Goal: Information Seeking & Learning: Learn about a topic

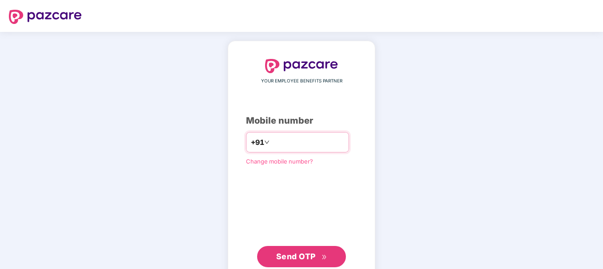
click at [315, 138] on input "number" at bounding box center [307, 142] width 73 height 14
type input "**********"
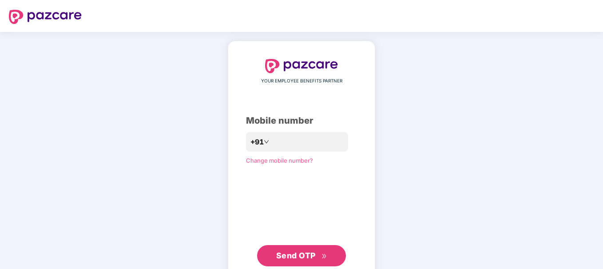
click at [296, 258] on span "Send OTP" at bounding box center [295, 255] width 39 height 9
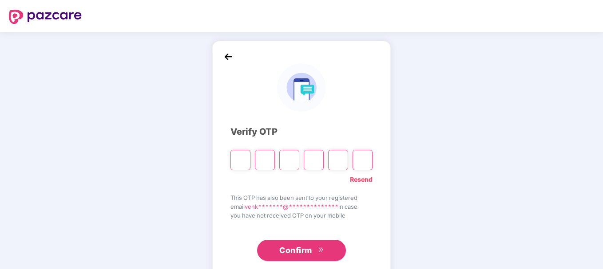
type input "*"
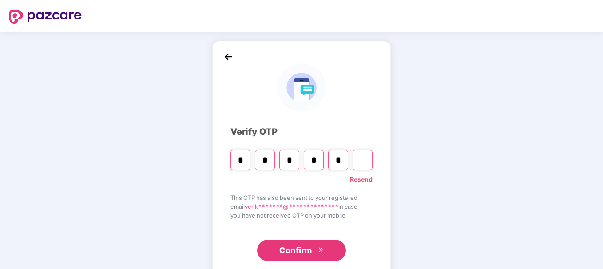
type input "*"
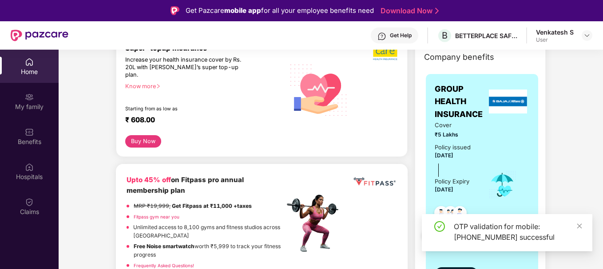
scroll to position [133, 0]
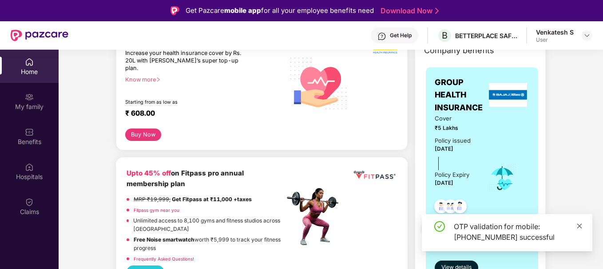
click at [580, 225] on icon "close" at bounding box center [579, 226] width 5 height 5
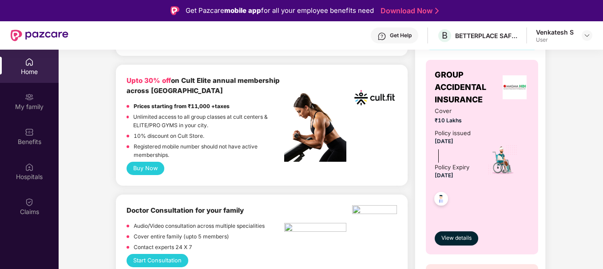
scroll to position [444, 0]
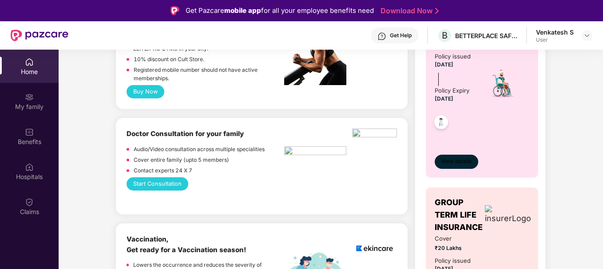
click at [460, 160] on span "View details" at bounding box center [456, 162] width 30 height 8
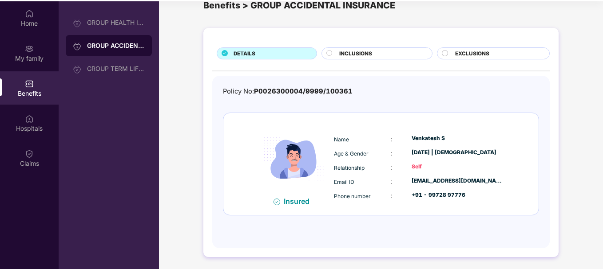
scroll to position [50, 0]
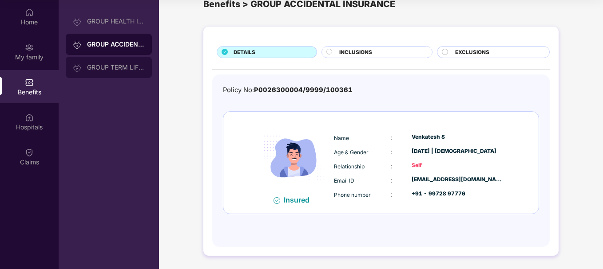
click at [107, 71] on div "GROUP TERM LIFE INSURANCE" at bounding box center [109, 67] width 86 height 21
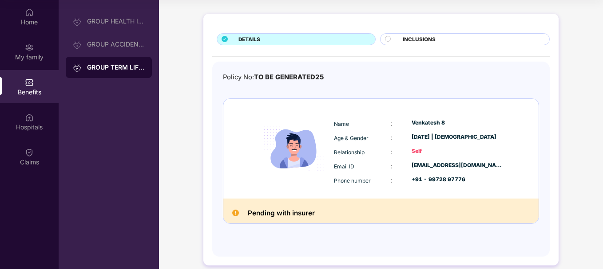
scroll to position [43, 0]
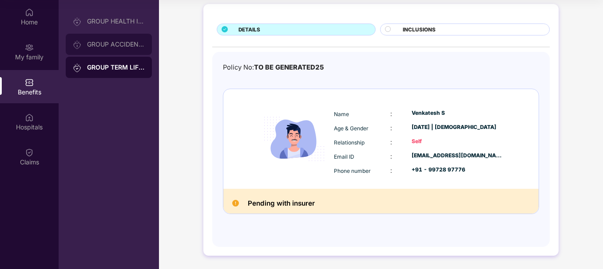
click at [104, 42] on div "GROUP ACCIDENTAL INSURANCE" at bounding box center [116, 44] width 58 height 7
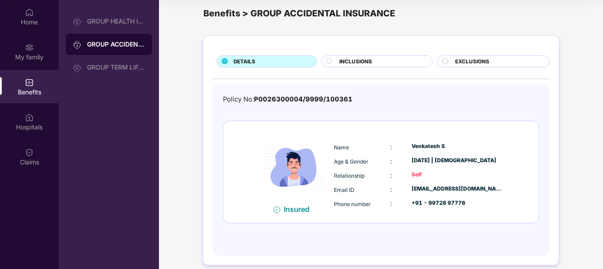
scroll to position [21, 0]
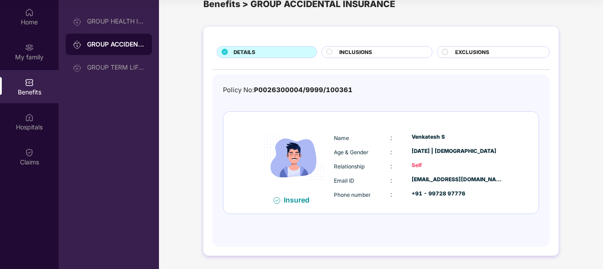
click at [368, 198] on div "Phone number" at bounding box center [362, 195] width 56 height 10
click at [406, 163] on div ":" at bounding box center [400, 167] width 21 height 10
click at [105, 22] on div "GROUP HEALTH INSURANCE" at bounding box center [116, 21] width 58 height 7
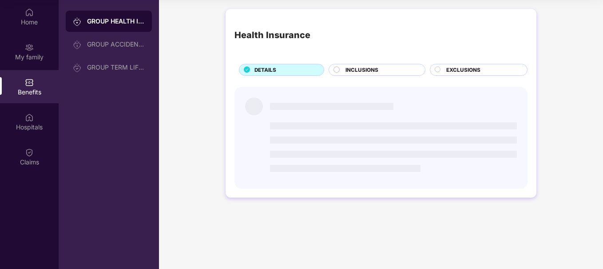
scroll to position [0, 0]
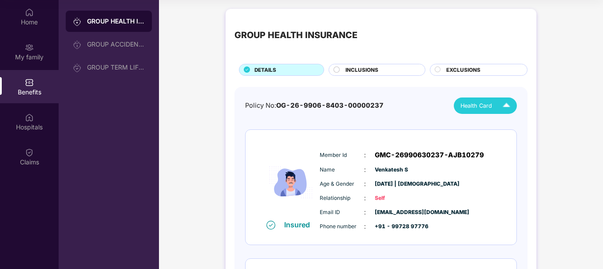
click at [497, 106] on div "Health Card" at bounding box center [487, 106] width 54 height 16
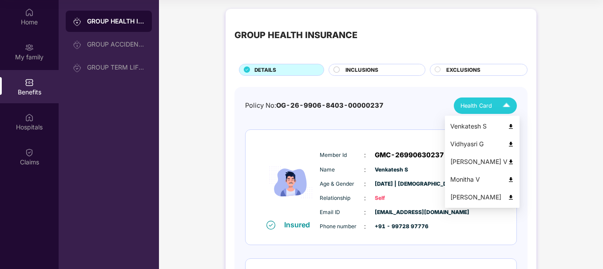
click at [514, 127] on img at bounding box center [510, 126] width 7 height 7
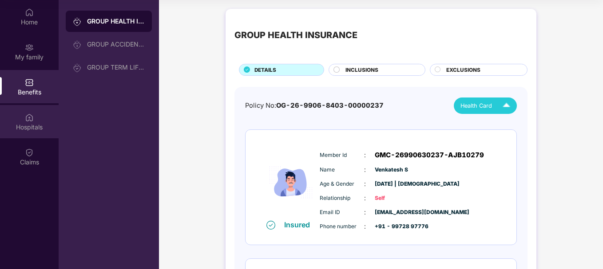
click at [30, 118] on img at bounding box center [29, 117] width 9 height 9
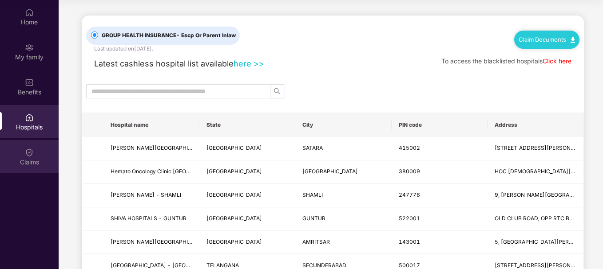
click at [23, 151] on div "Claims" at bounding box center [29, 156] width 59 height 33
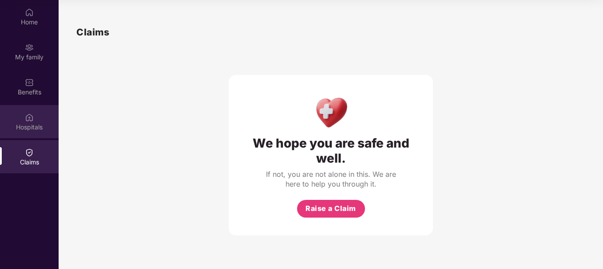
click at [25, 119] on img at bounding box center [29, 117] width 9 height 9
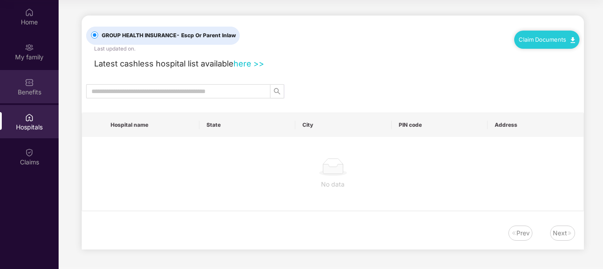
click at [29, 83] on img at bounding box center [29, 82] width 9 height 9
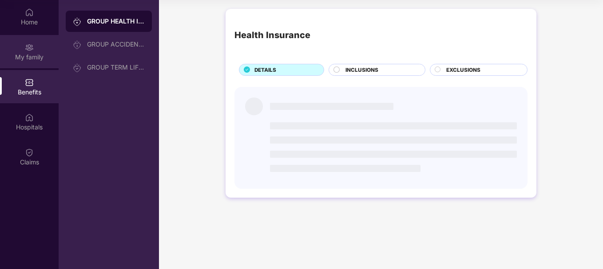
click at [32, 53] on div "My family" at bounding box center [29, 57] width 59 height 9
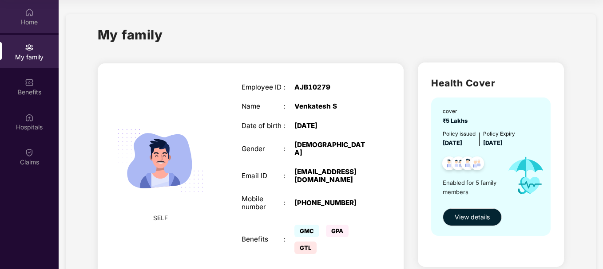
click at [30, 12] on img at bounding box center [29, 12] width 9 height 9
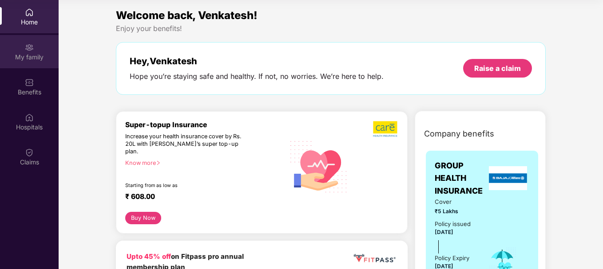
click at [31, 54] on div "My family" at bounding box center [29, 57] width 59 height 9
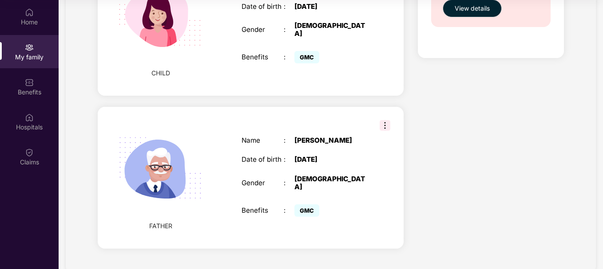
scroll to position [648, 0]
